Goal: Transaction & Acquisition: Purchase product/service

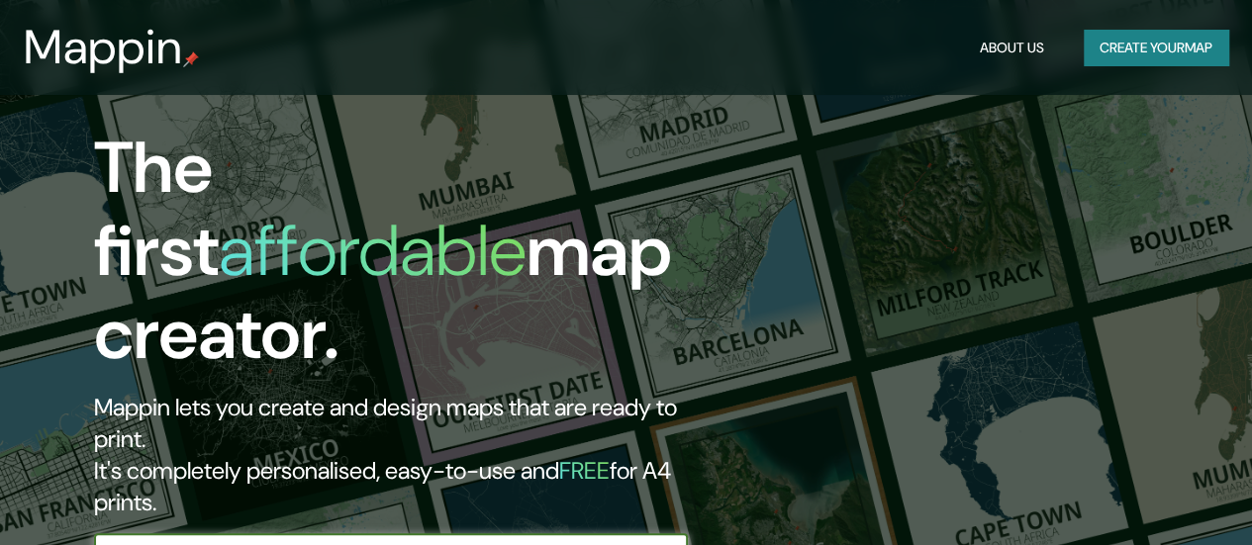
scroll to position [178, 0]
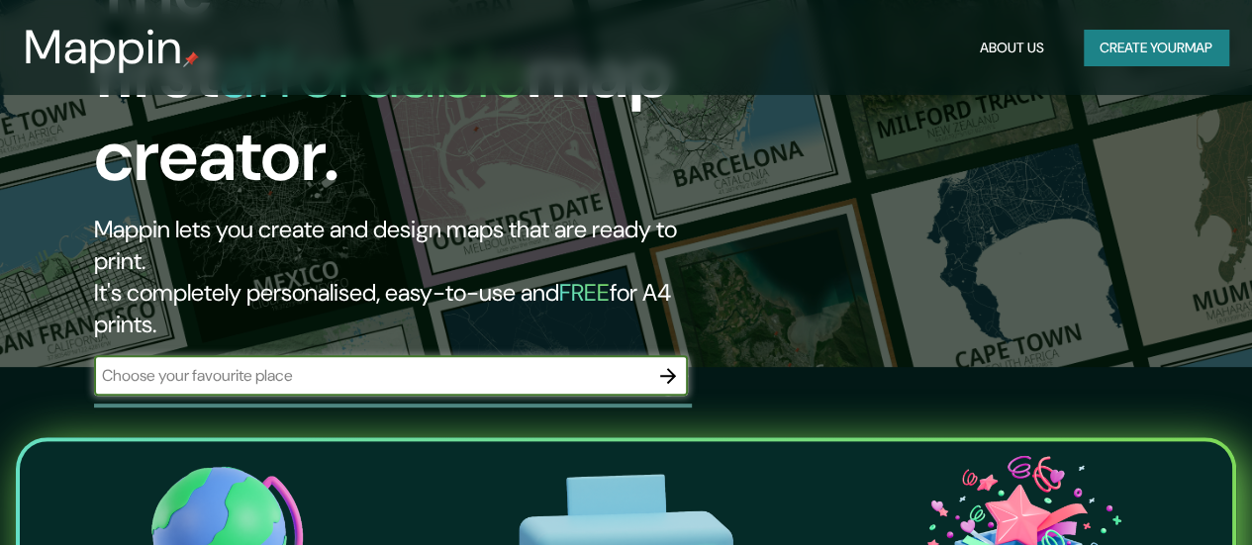
click at [291, 364] on input "text" at bounding box center [371, 375] width 554 height 23
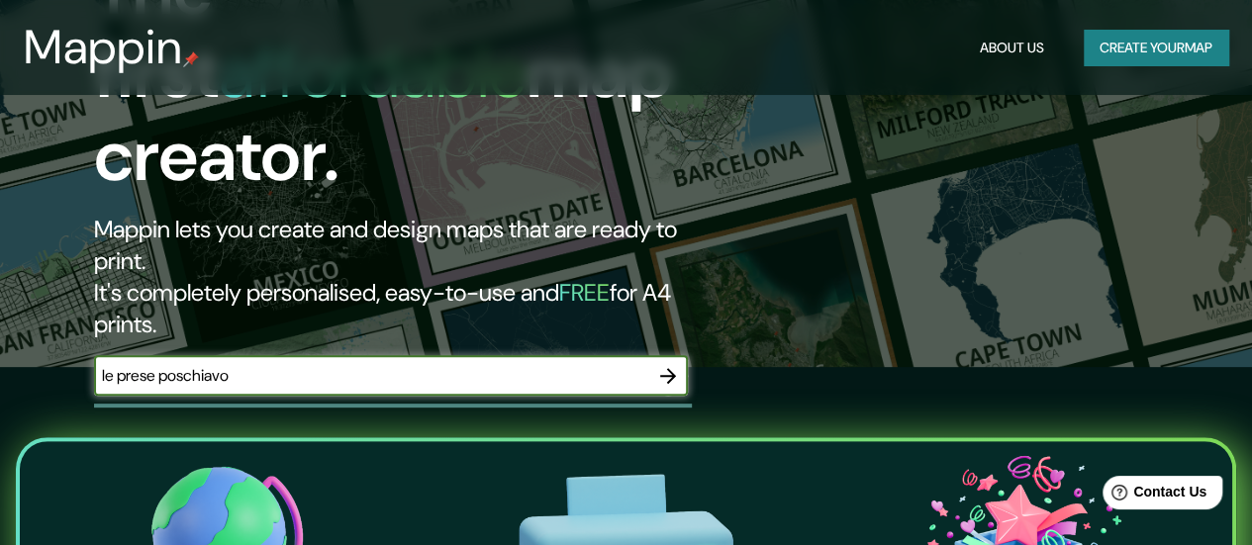
type input "le prese poschiavo"
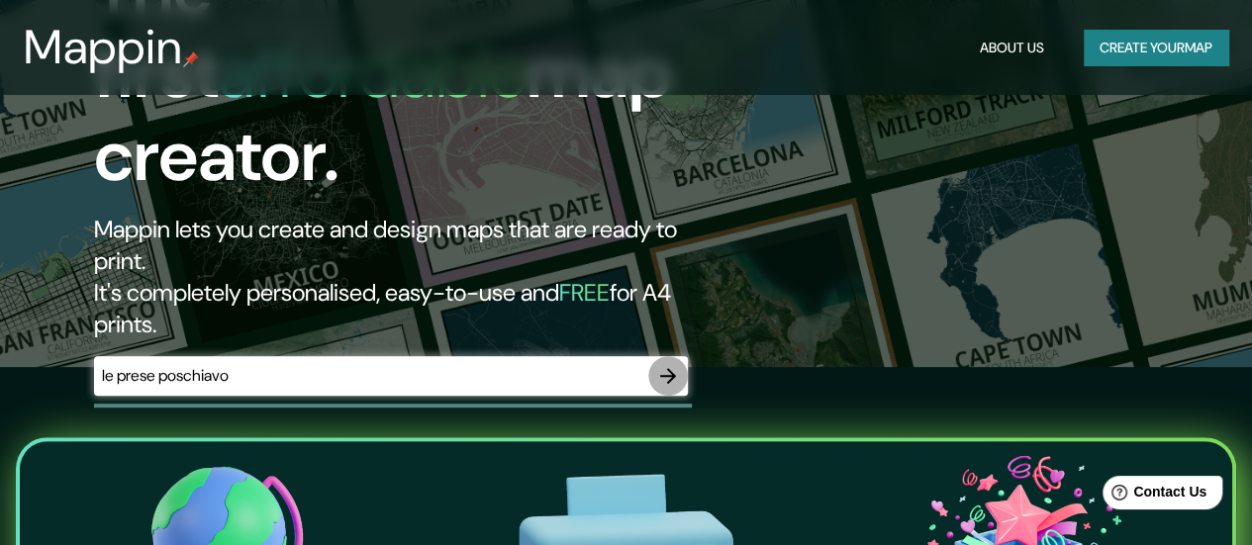
click at [669, 368] on icon "button" at bounding box center [668, 376] width 16 height 16
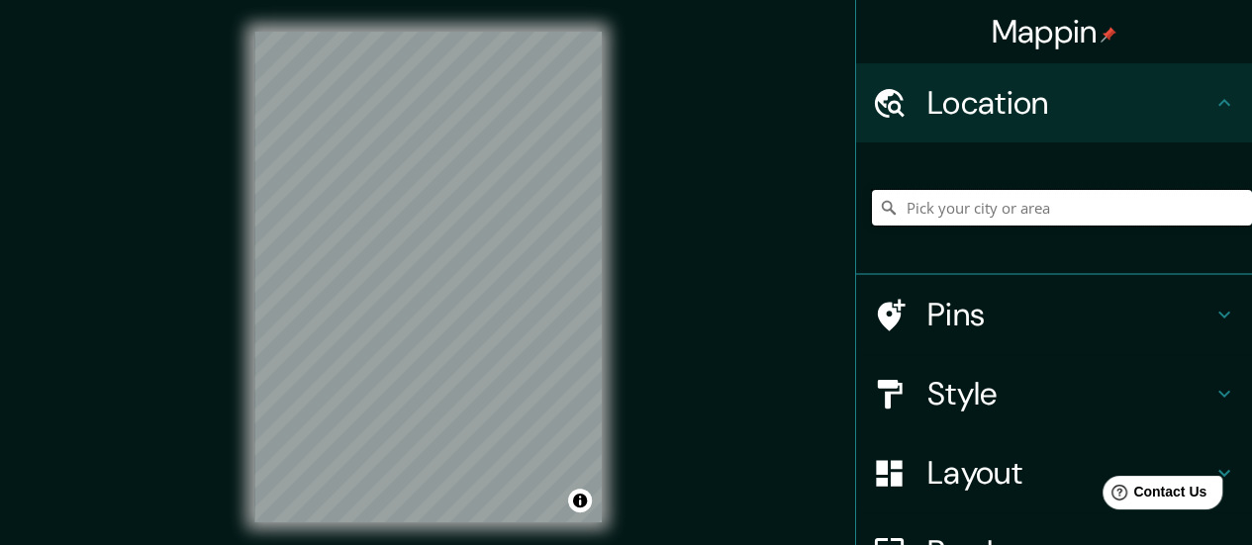
click at [967, 211] on input "Pick your city or area" at bounding box center [1062, 208] width 380 height 36
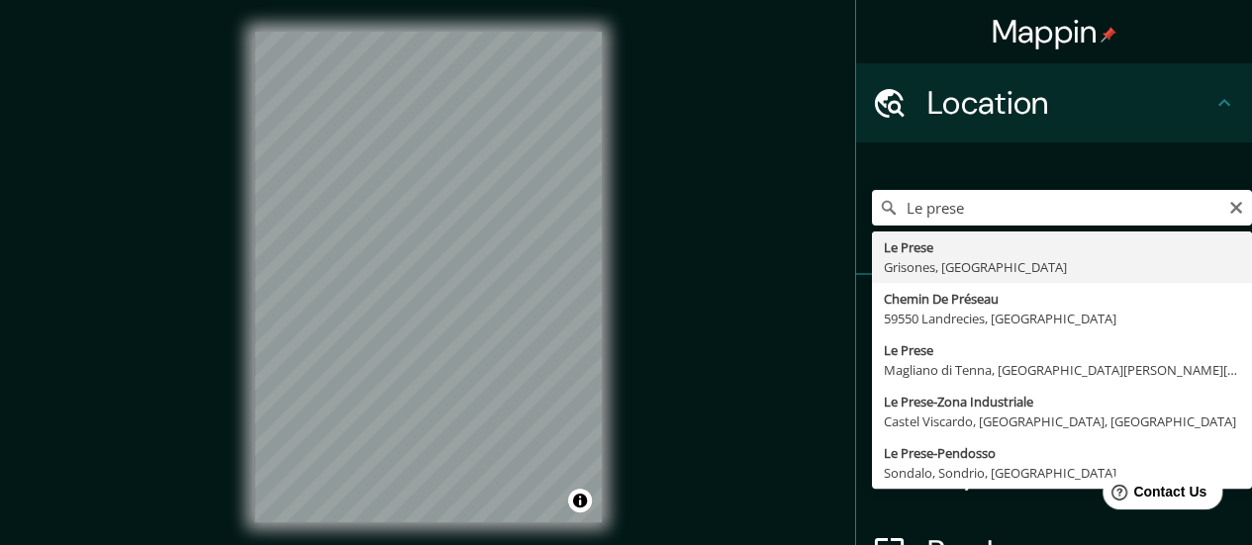
type input "Le Prese, Grisones, Suiza"
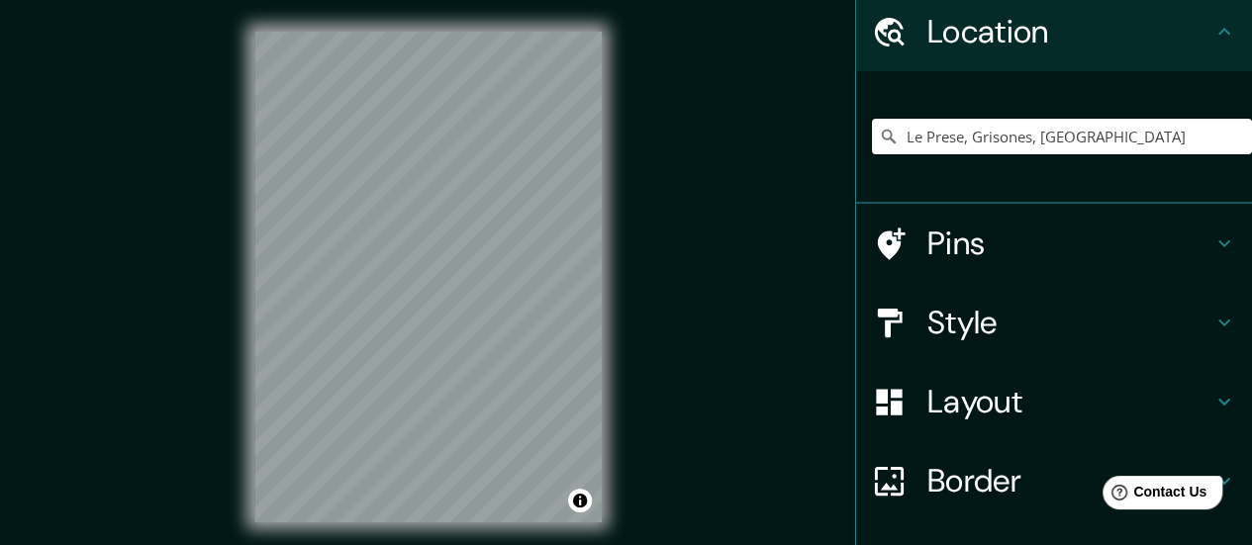
scroll to position [211, 0]
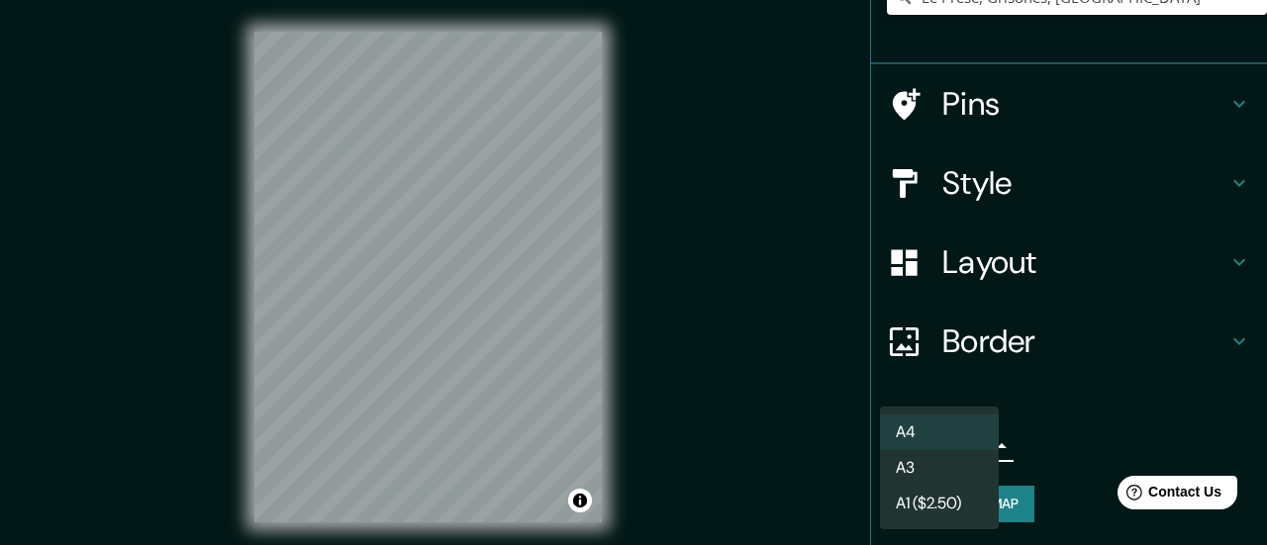
click at [969, 439] on body "Mappin Location Le Prese, Grisones, Suiza Pins Style Layout Border Choose a bor…" at bounding box center [633, 272] width 1267 height 545
click at [752, 409] on div at bounding box center [633, 272] width 1267 height 545
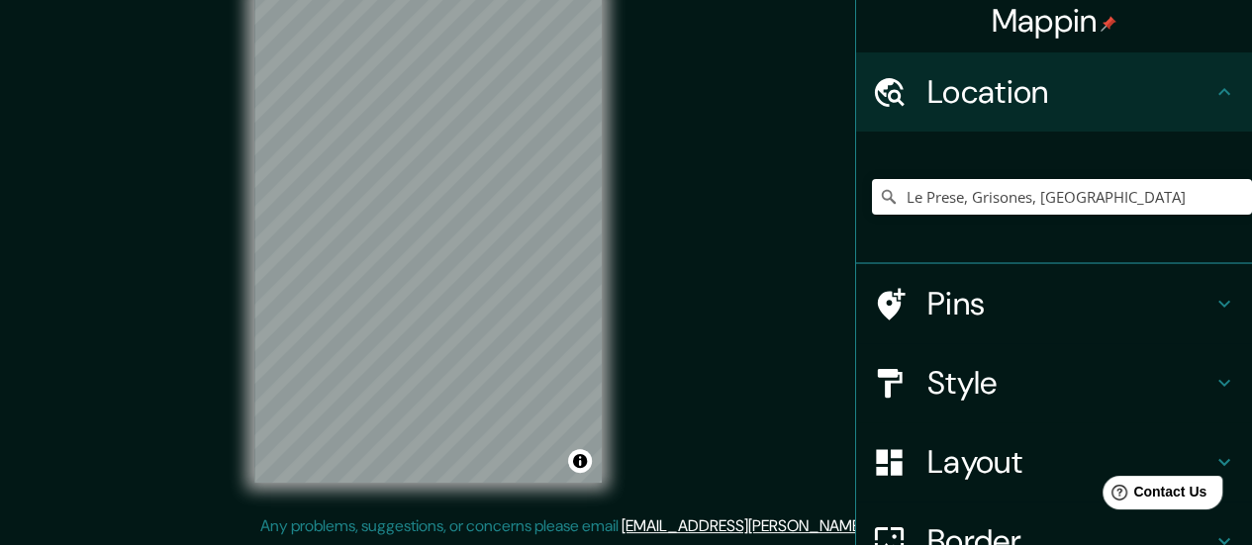
scroll to position [6, 0]
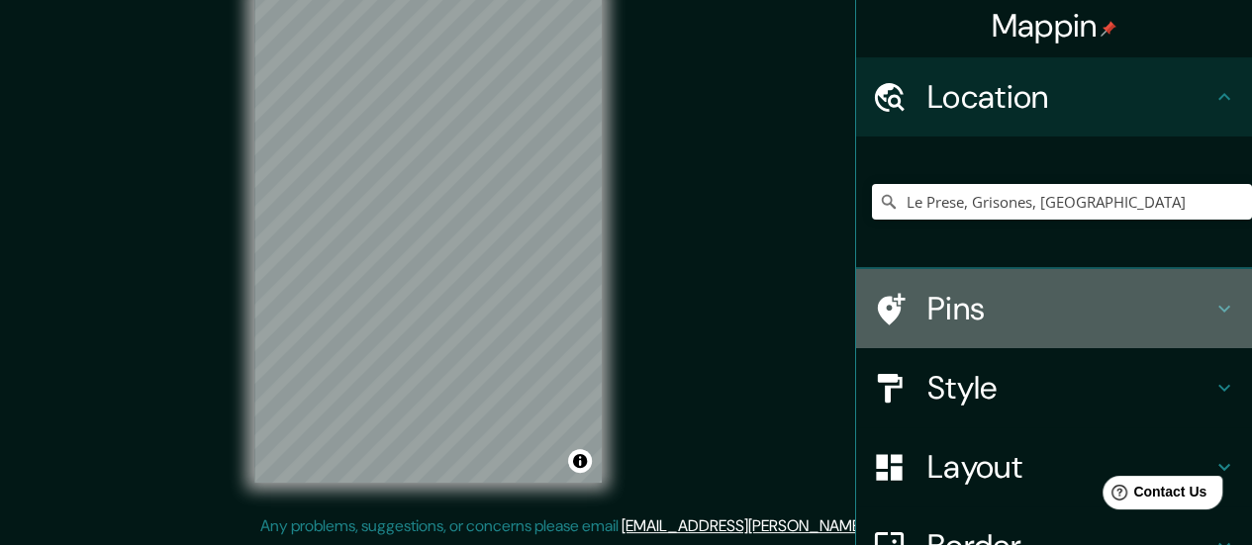
click at [1226, 307] on div "Pins" at bounding box center [1054, 308] width 396 height 79
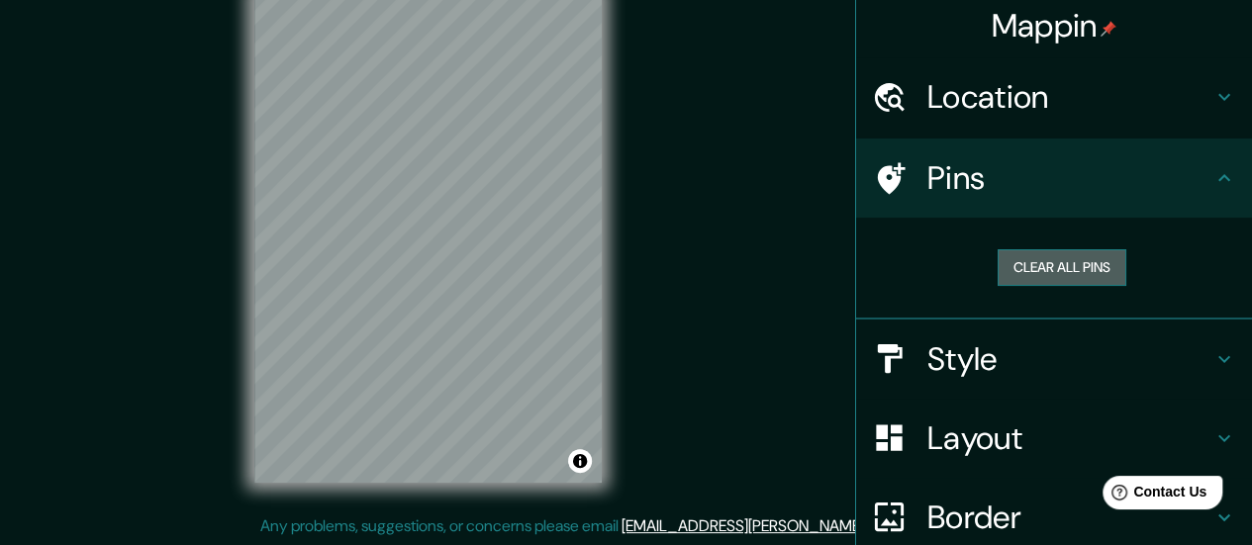
click at [1073, 268] on button "Clear all pins" at bounding box center [1061, 267] width 129 height 37
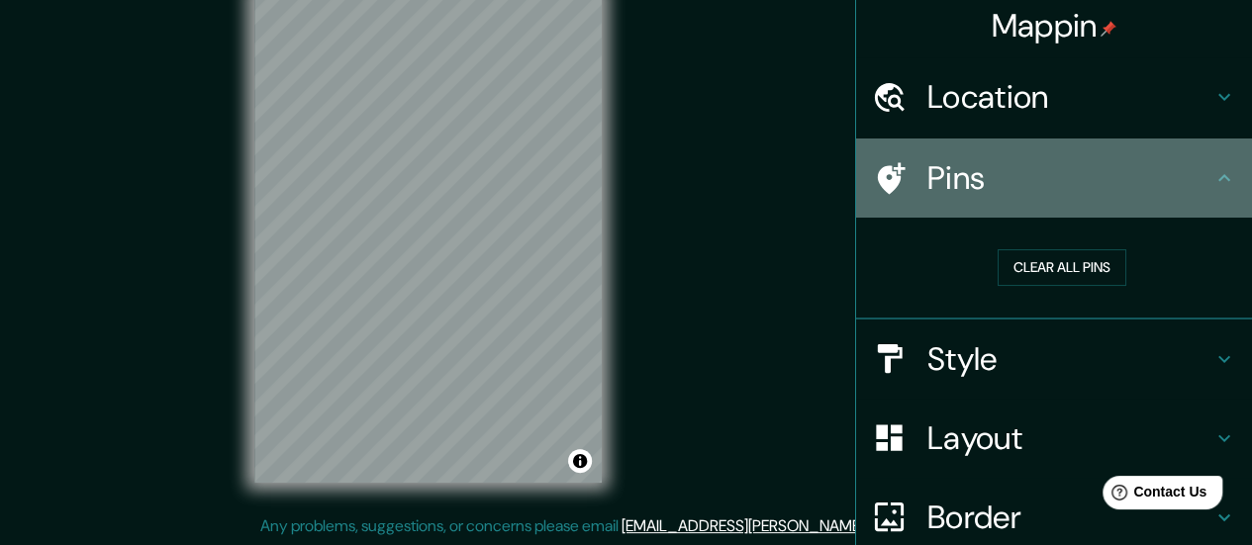
click at [1212, 183] on icon at bounding box center [1224, 178] width 24 height 24
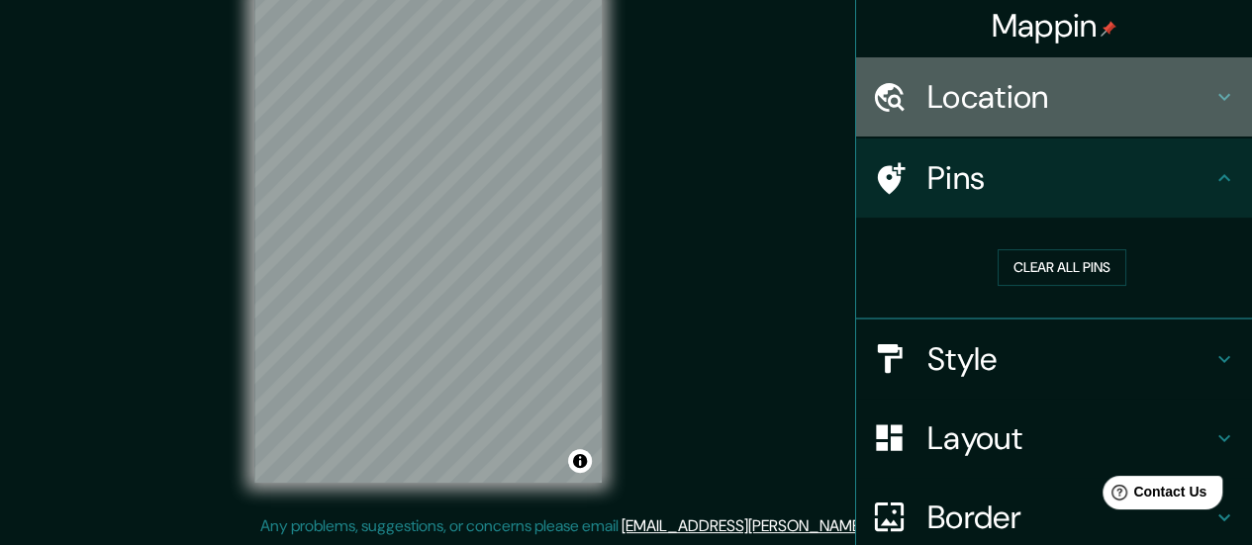
click at [1210, 71] on div "Location" at bounding box center [1054, 96] width 396 height 79
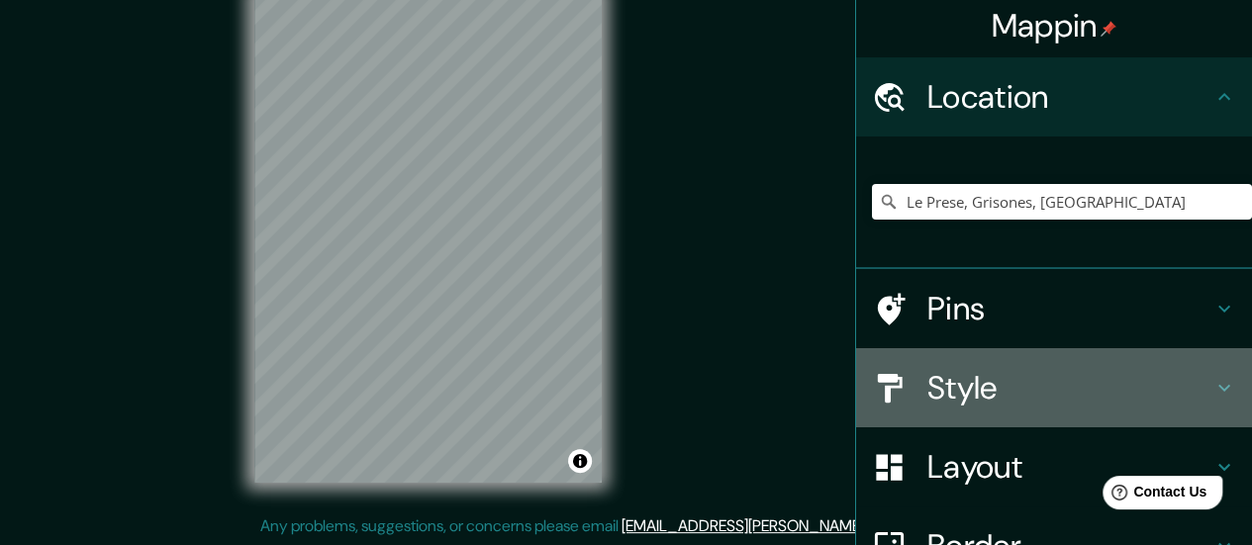
click at [1158, 396] on h4 "Style" at bounding box center [1069, 388] width 285 height 40
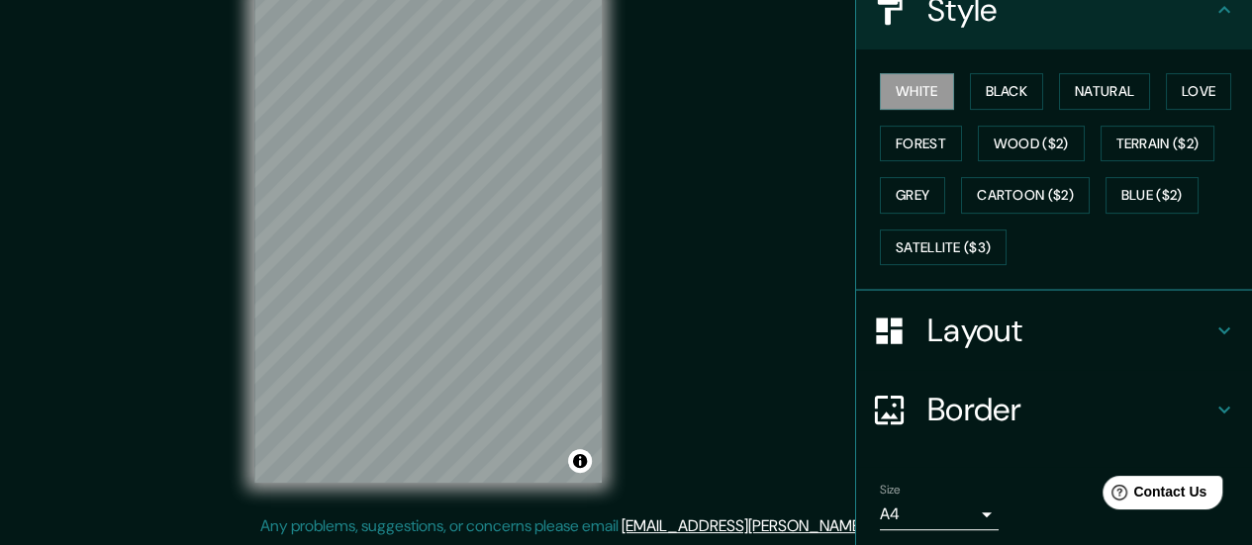
scroll to position [255, 0]
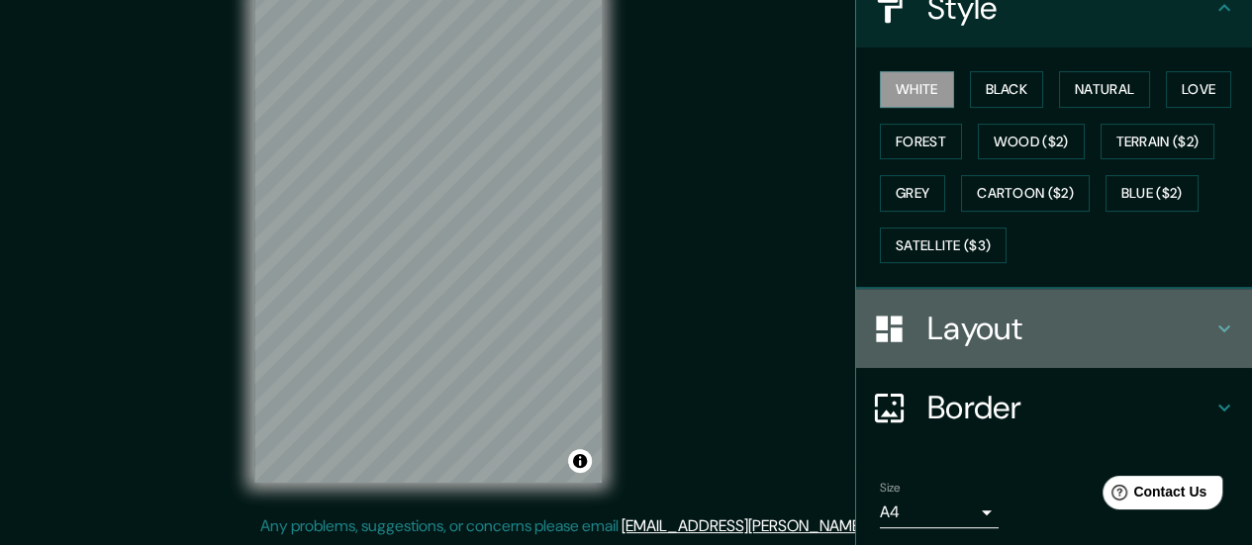
click at [1212, 329] on icon at bounding box center [1224, 329] width 24 height 24
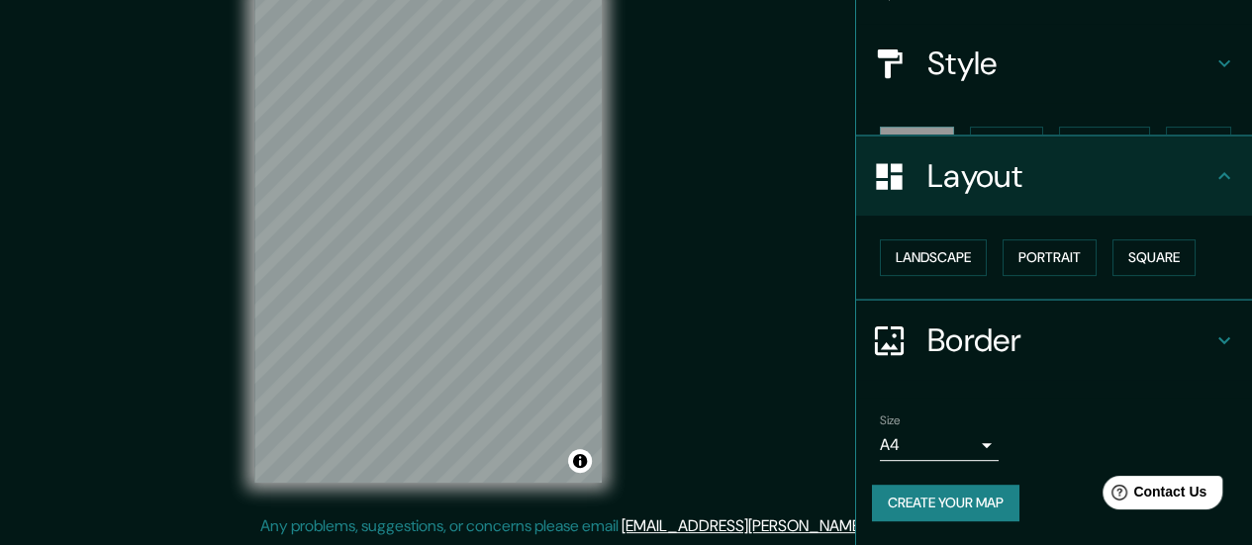
scroll to position [164, 0]
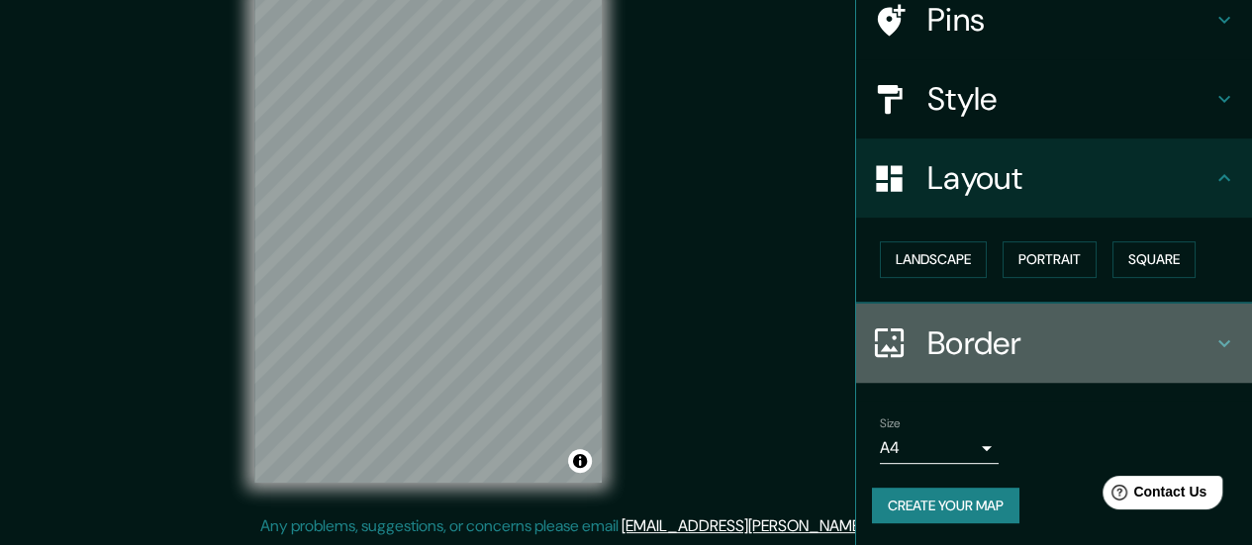
click at [1201, 329] on div "Border" at bounding box center [1054, 343] width 396 height 79
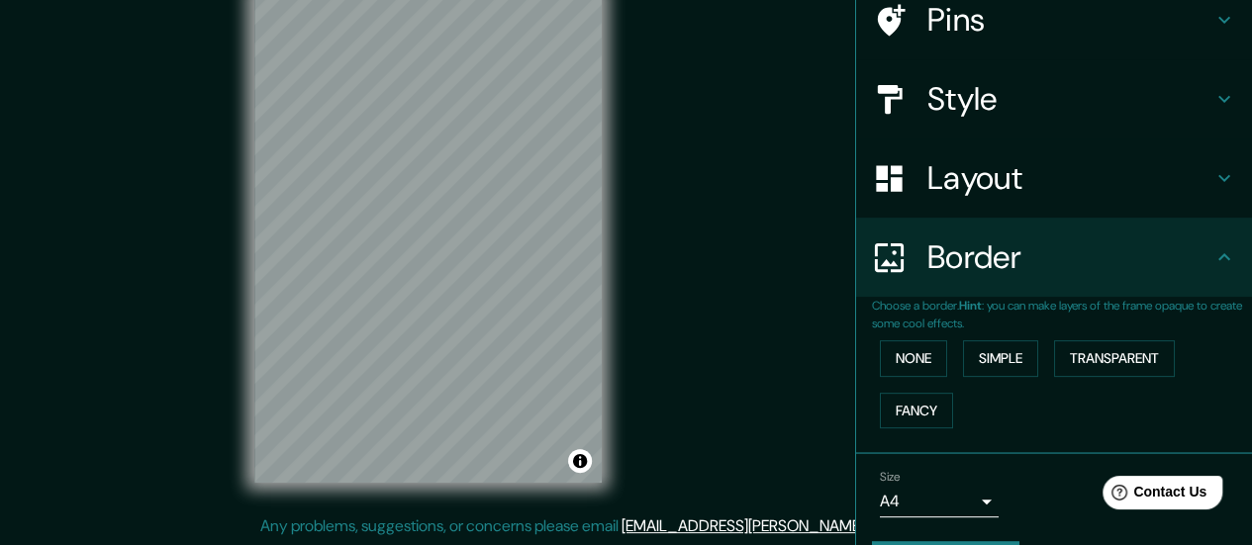
scroll to position [218, 0]
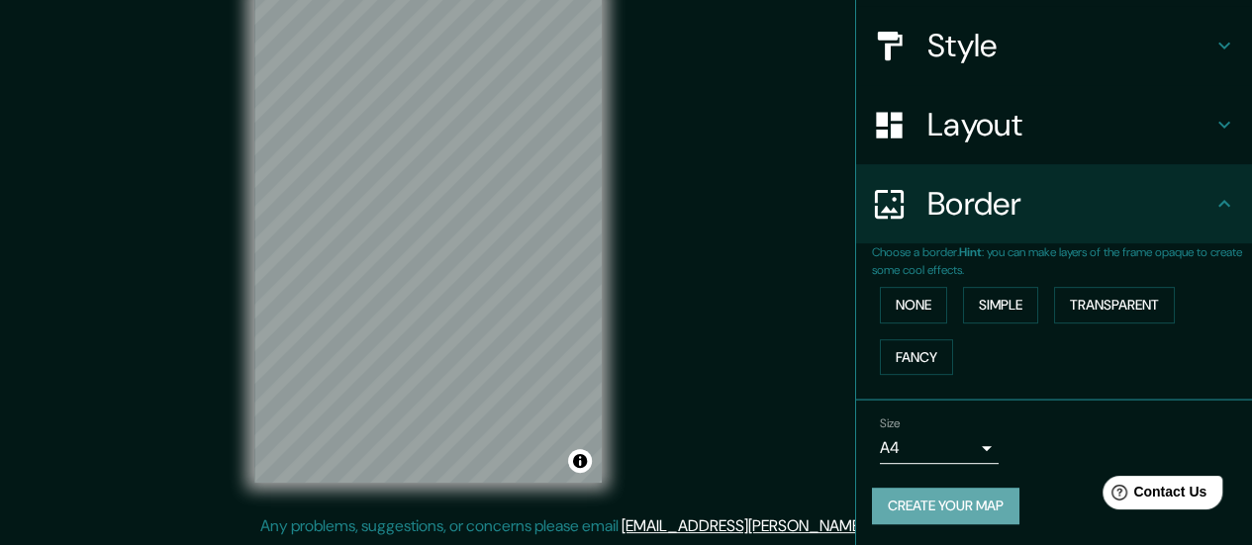
click at [986, 508] on button "Create your map" at bounding box center [945, 506] width 147 height 37
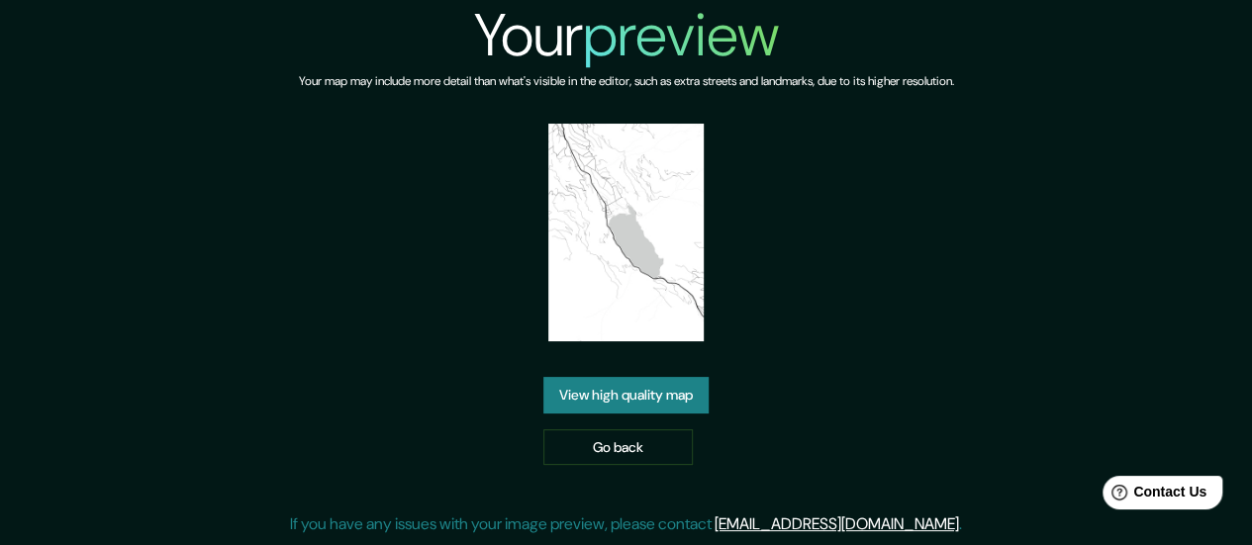
click at [681, 405] on link "View high quality map" at bounding box center [625, 395] width 165 height 37
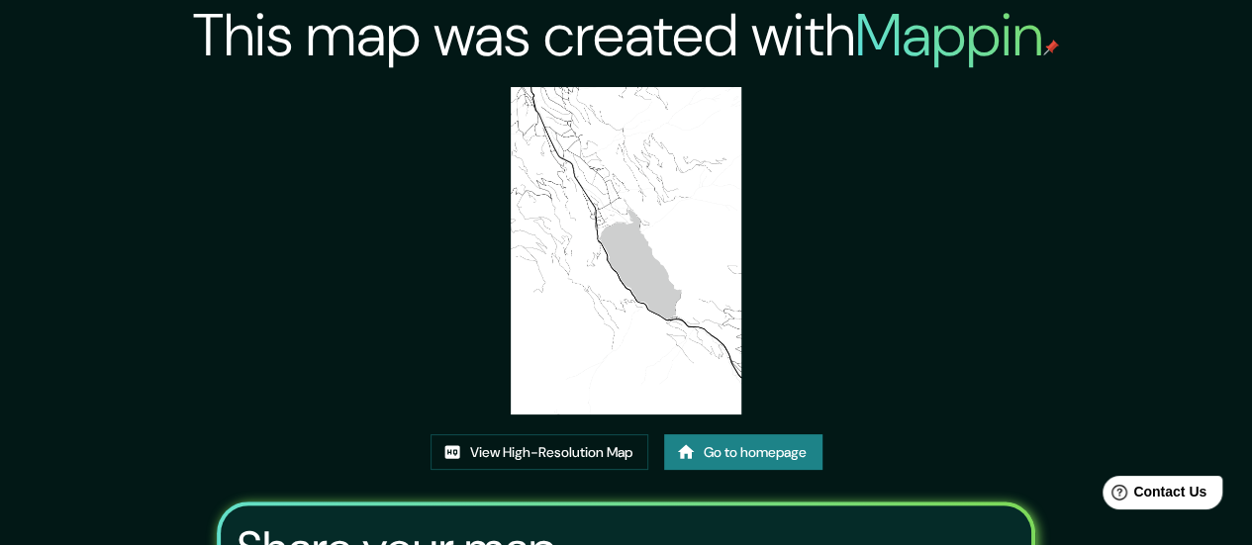
click at [914, 311] on div "This map was created with Mappin View High-Resolution Map Go to homepage Share …" at bounding box center [626, 399] width 866 height 799
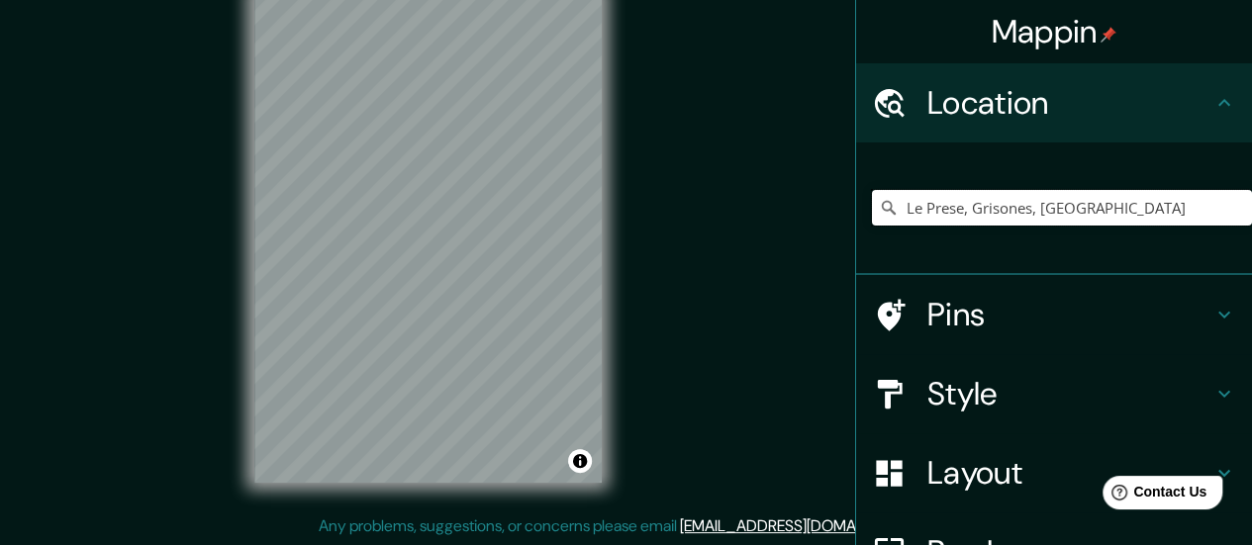
drag, startPoint x: 1083, startPoint y: 215, endPoint x: 655, endPoint y: 219, distance: 428.5
click at [655, 219] on div "Mappin Location Le Prese, Grisones, Suiza Pins Style Layout Border Choose a bor…" at bounding box center [626, 253] width 1252 height 586
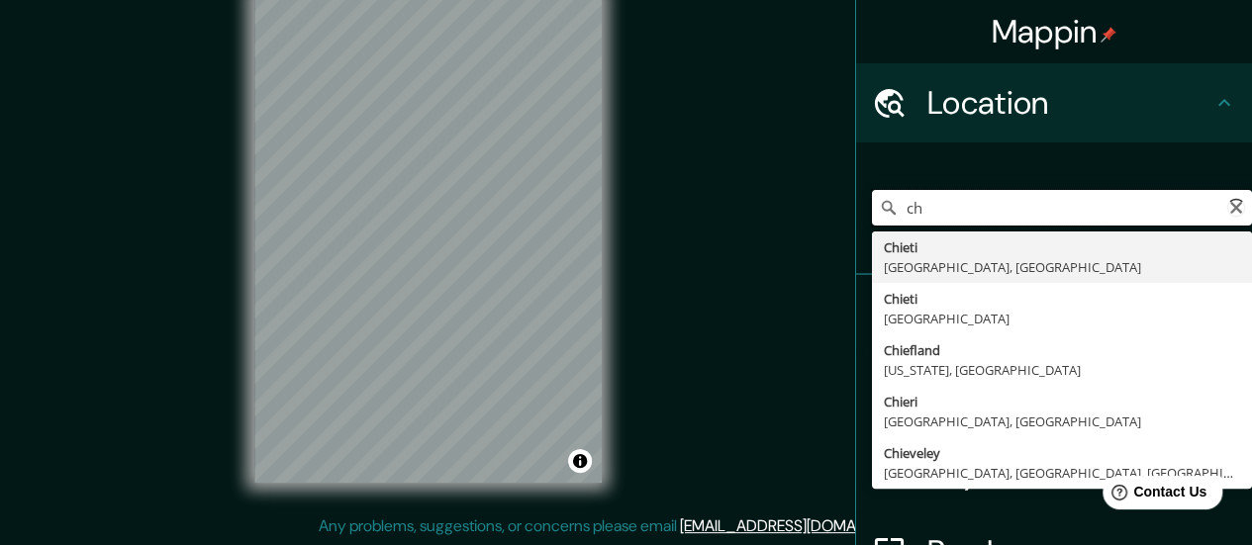
type input "c"
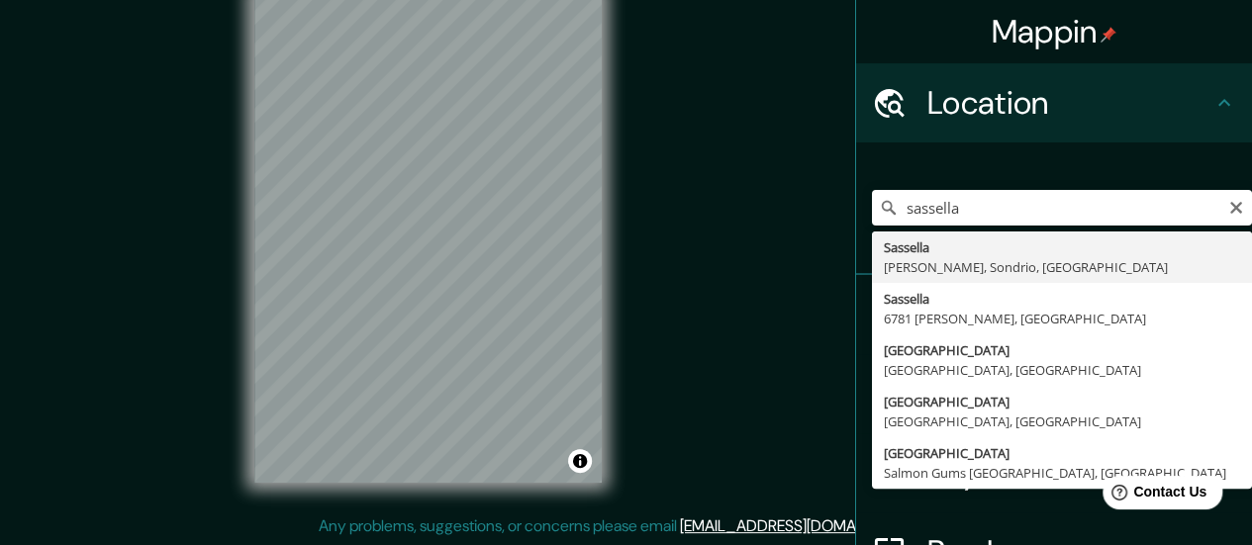
type input "Sassella, Sondrio, Sondrio, Italia"
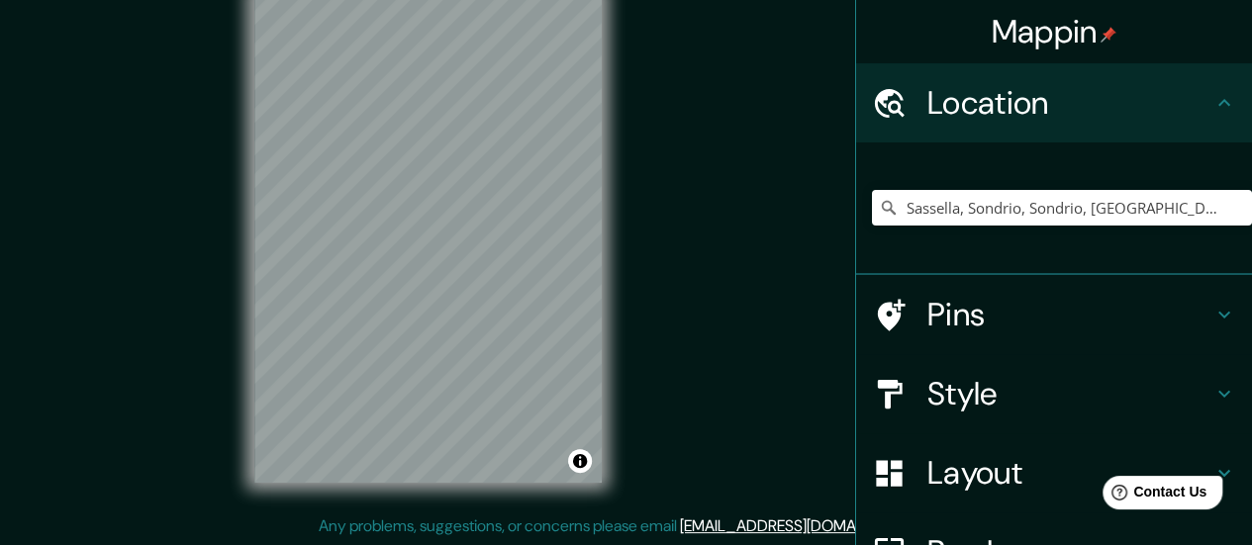
click at [792, 329] on div "Mappin Location Sassella, Sondrio, Sondrio, Italia Pins Style Layout Border Cho…" at bounding box center [626, 253] width 1252 height 586
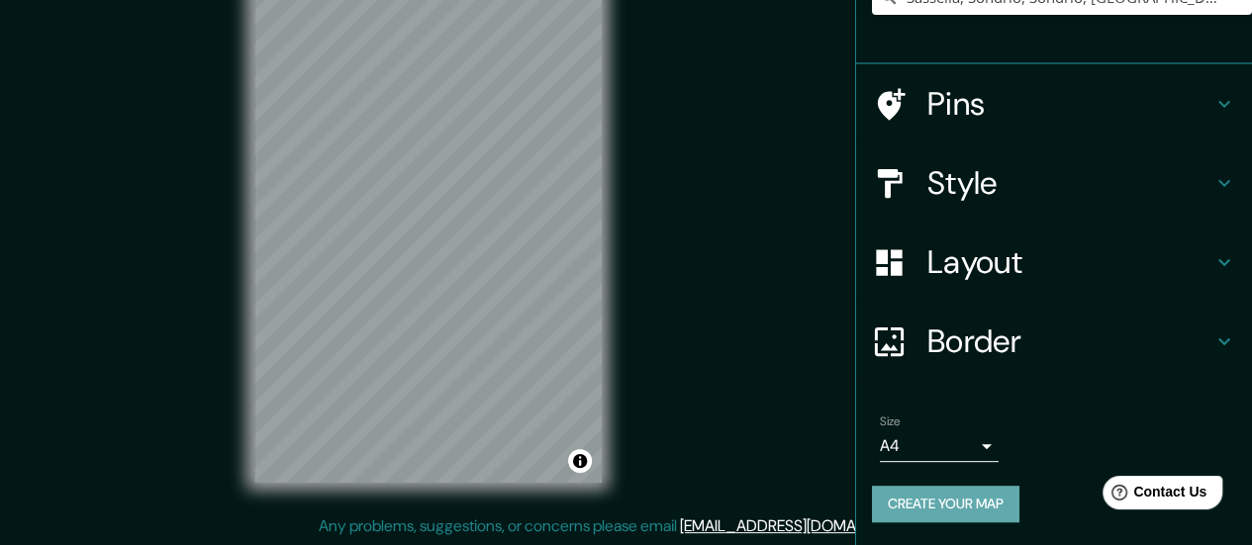
click at [972, 506] on button "Create your map" at bounding box center [945, 504] width 147 height 37
